Goal: Find specific fact: Find specific fact

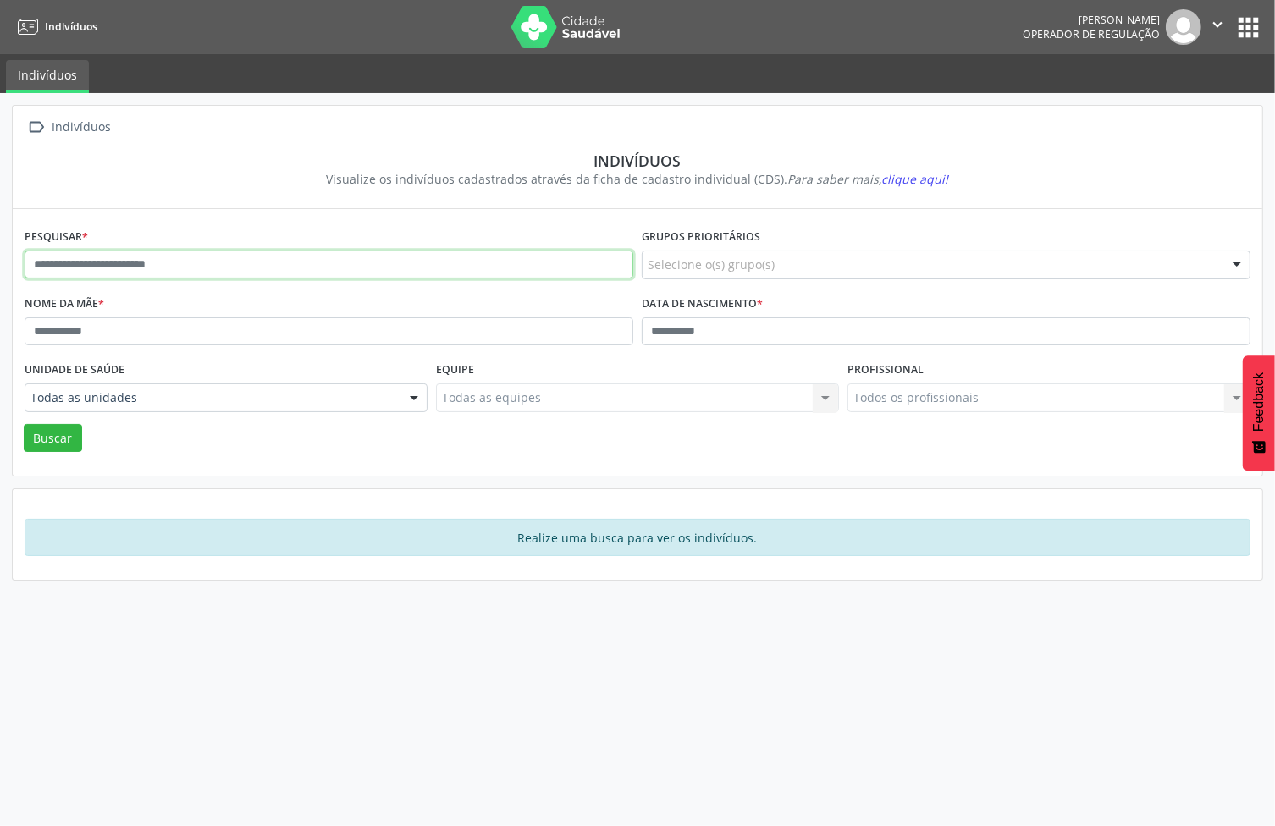
click at [285, 263] on input "text" at bounding box center [329, 265] width 609 height 29
type input "**********"
click at [24, 424] on button "Buscar" at bounding box center [53, 438] width 58 height 29
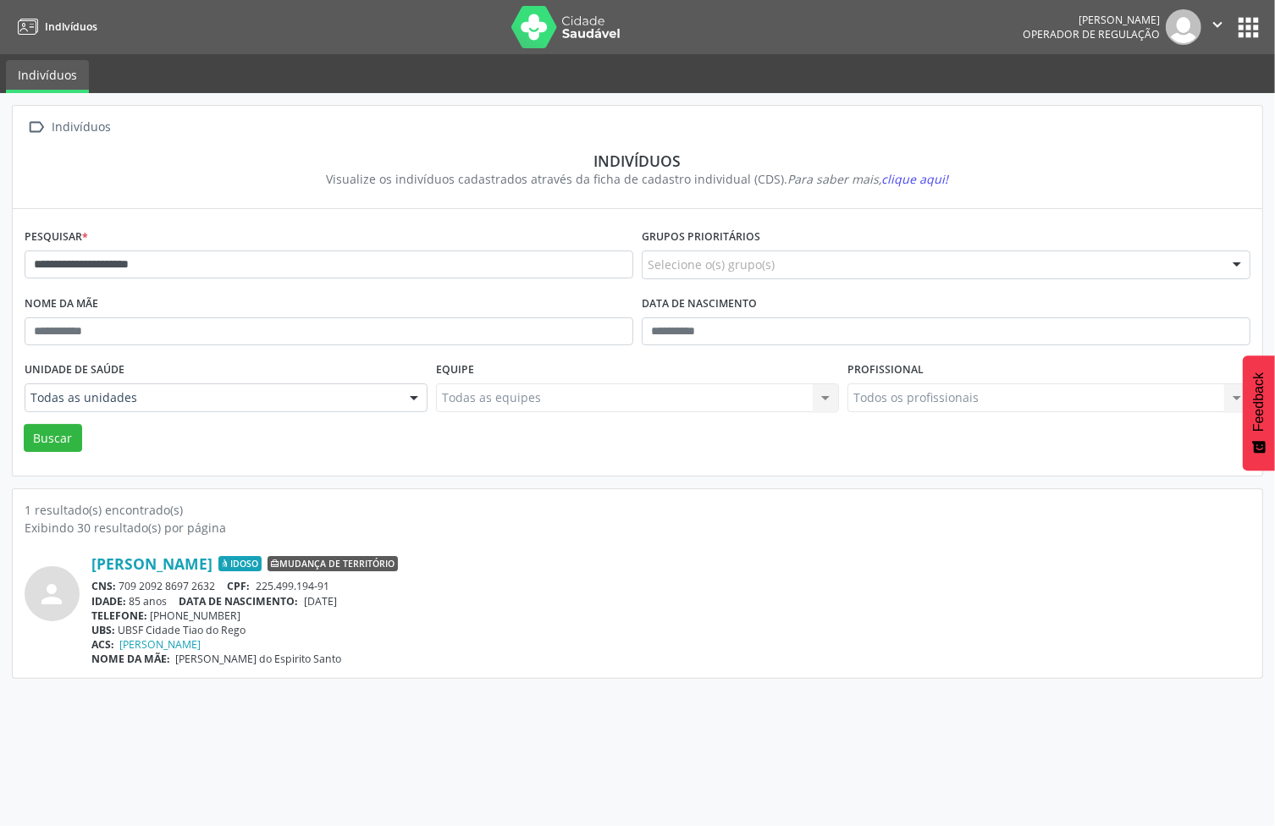
drag, startPoint x: 220, startPoint y: 588, endPoint x: 123, endPoint y: 590, distance: 97.4
click at [123, 590] on div "CNS: 709 2092 8697 2632 CPF: 225.499.194-91" at bounding box center [670, 586] width 1159 height 14
copy div "709 2092 8697 2632"
click at [1238, 9] on div "[PERSON_NAME] Operador de regulação  Configurações Sair apps" at bounding box center [1142, 27] width 240 height 36
click at [1238, 17] on button "apps" at bounding box center [1248, 28] width 30 height 30
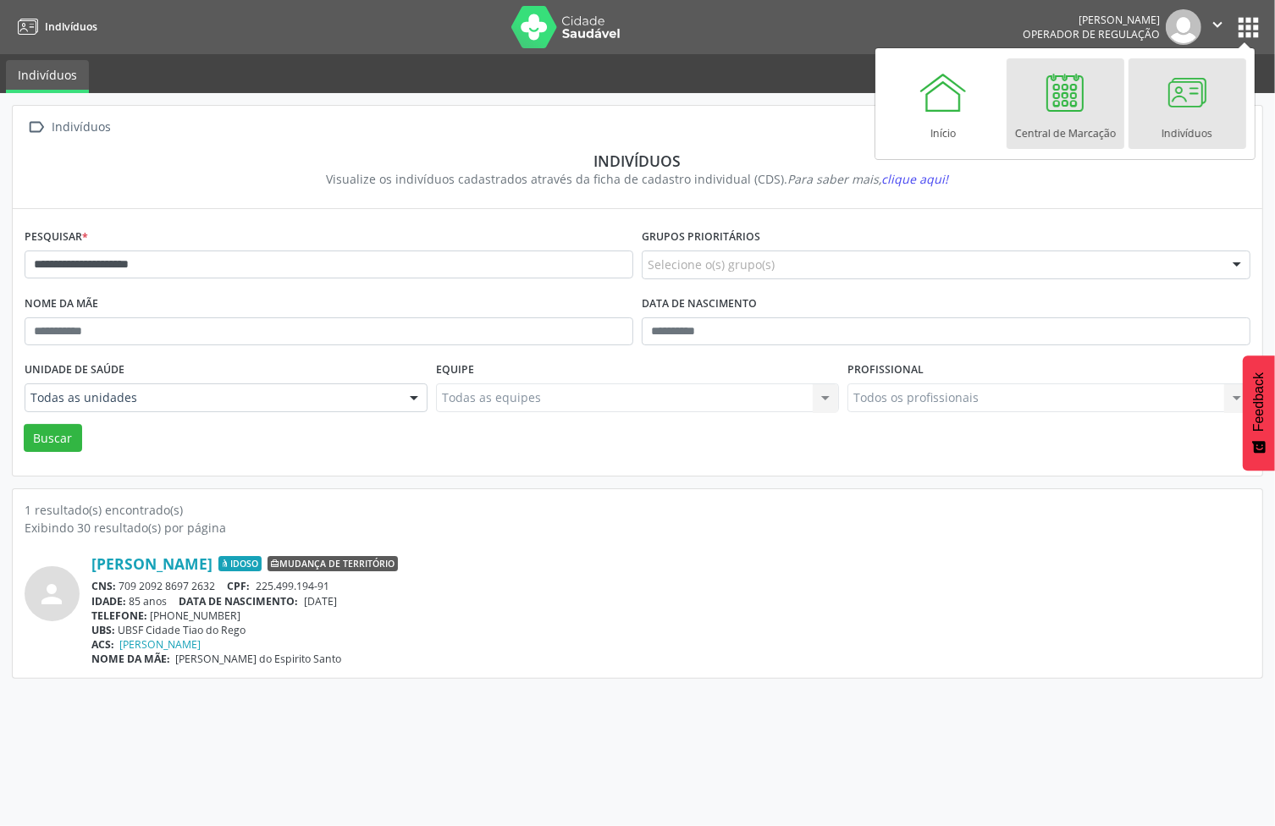
click at [1058, 113] on div at bounding box center [1064, 92] width 51 height 51
